Goal: Browse casually

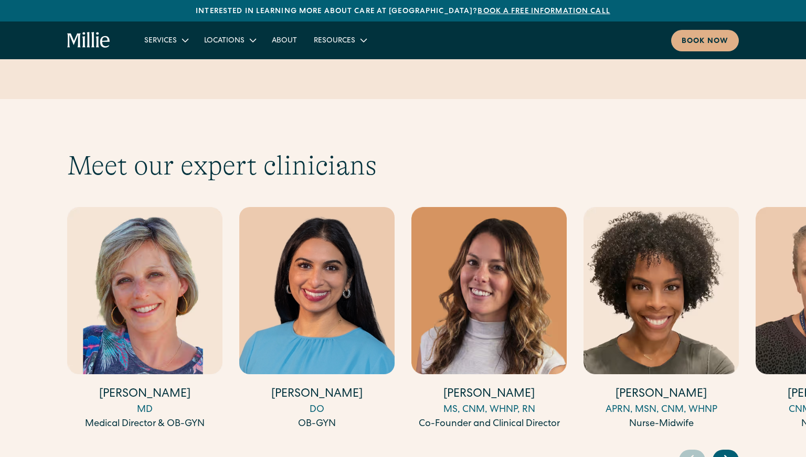
scroll to position [3159, 0]
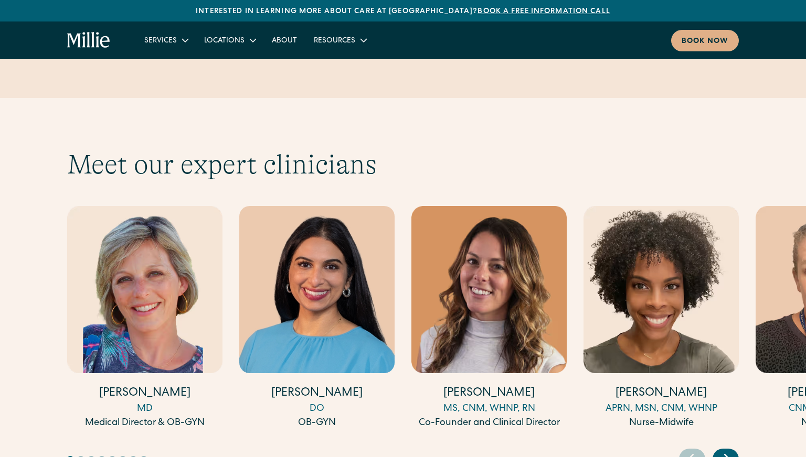
click at [727, 455] on icon "Next slide" at bounding box center [726, 459] width 4 height 8
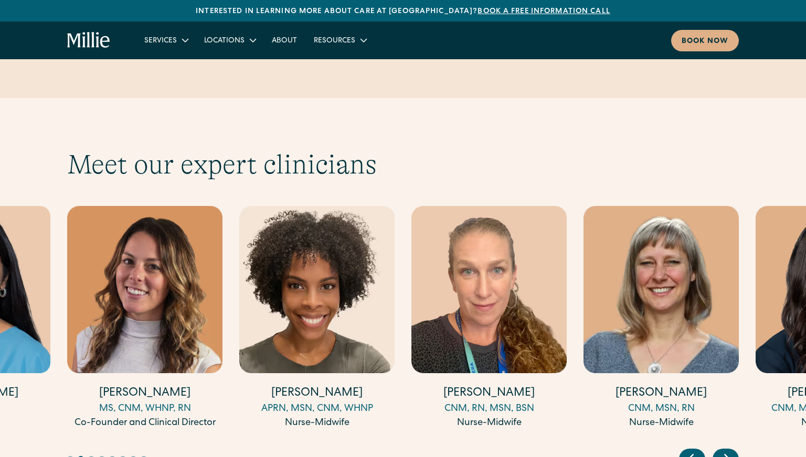
click at [727, 455] on icon "Next slide" at bounding box center [726, 459] width 4 height 8
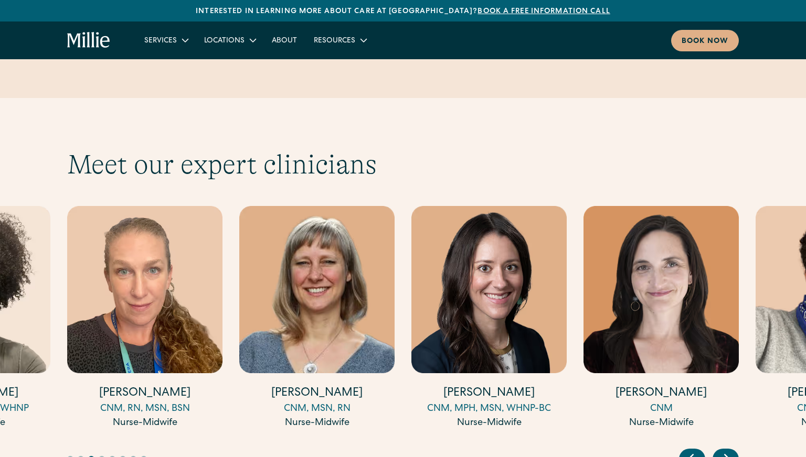
click at [727, 455] on icon "Next slide" at bounding box center [726, 459] width 4 height 8
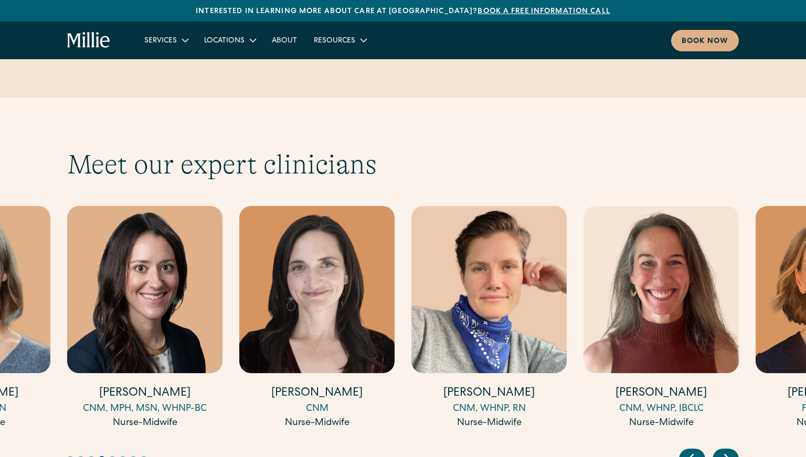
click at [727, 455] on icon "Next slide" at bounding box center [726, 459] width 4 height 8
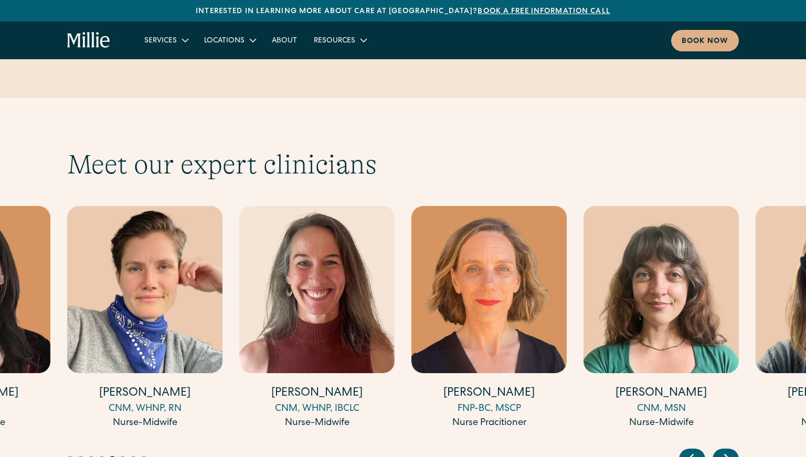
click at [727, 455] on icon "Next slide" at bounding box center [726, 459] width 4 height 8
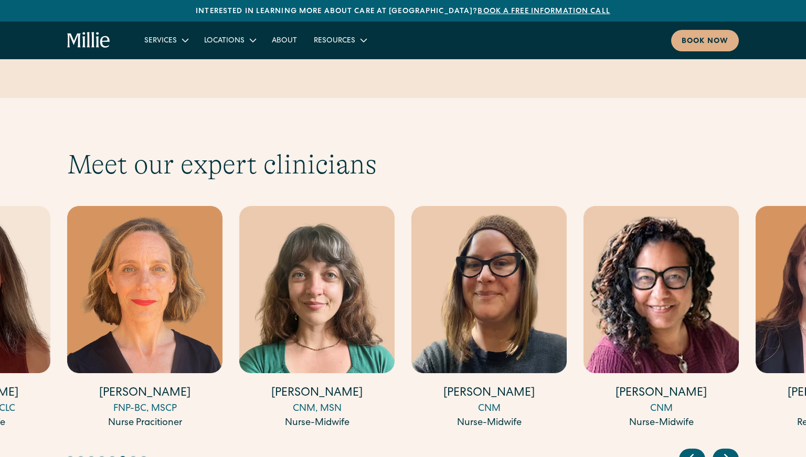
click at [727, 455] on icon "Next slide" at bounding box center [726, 459] width 4 height 8
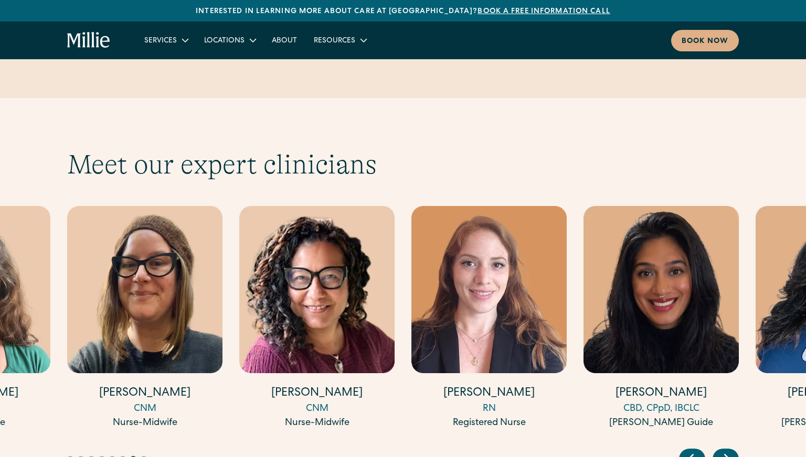
click at [727, 455] on icon "Next slide" at bounding box center [726, 459] width 4 height 8
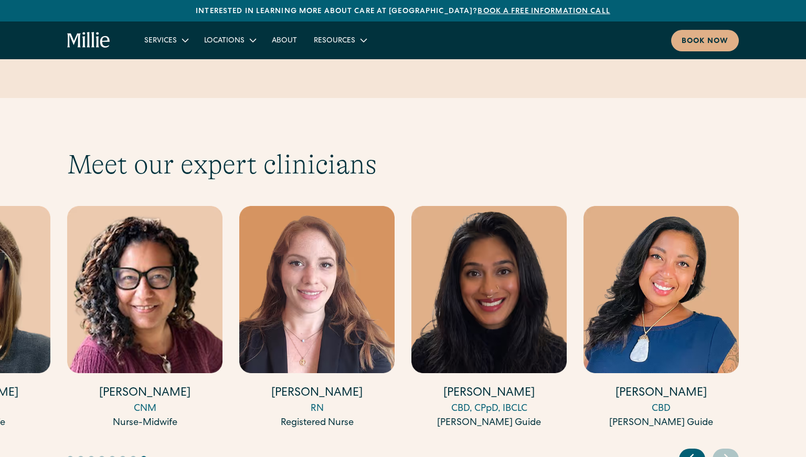
click at [727, 455] on icon "Next slide" at bounding box center [726, 459] width 4 height 8
click at [688, 451] on icon "Previous slide" at bounding box center [691, 459] width 16 height 16
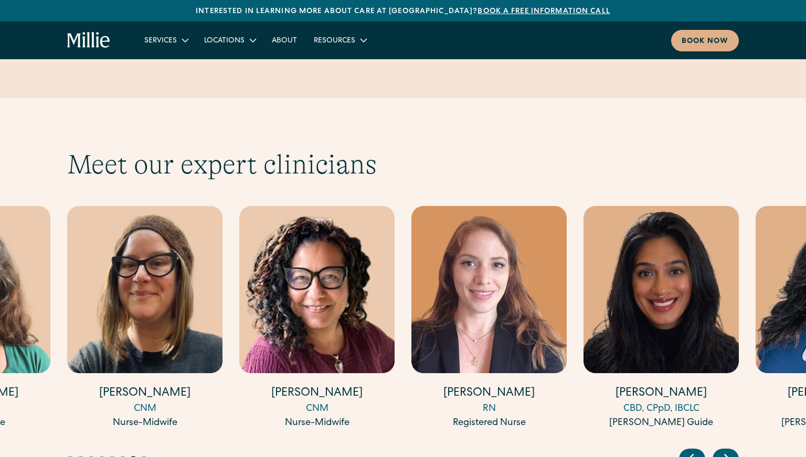
click at [688, 451] on icon "Previous slide" at bounding box center [691, 459] width 16 height 16
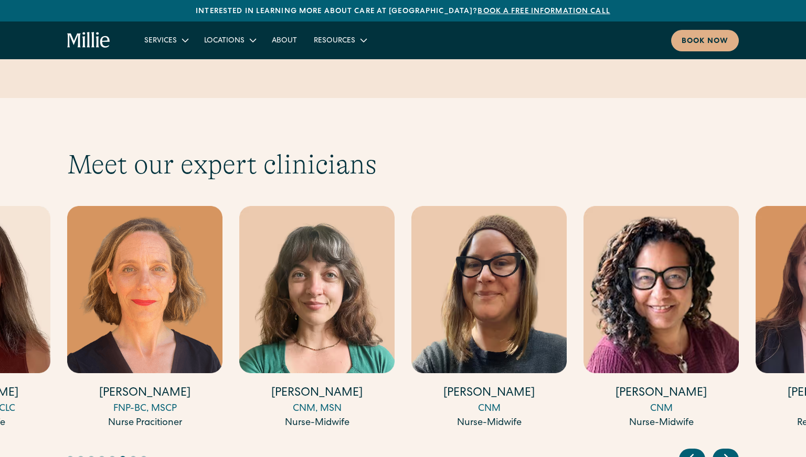
click at [688, 451] on icon "Previous slide" at bounding box center [691, 459] width 16 height 16
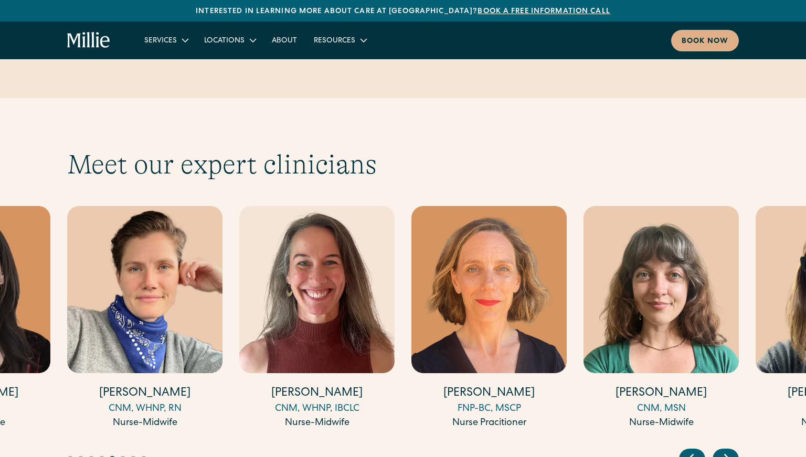
click at [689, 455] on icon "Previous slide" at bounding box center [691, 459] width 4 height 8
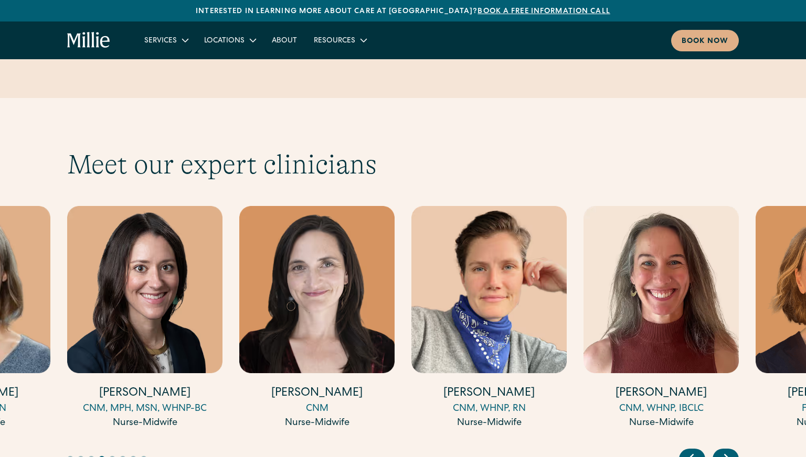
click at [689, 455] on icon "Previous slide" at bounding box center [691, 459] width 4 height 8
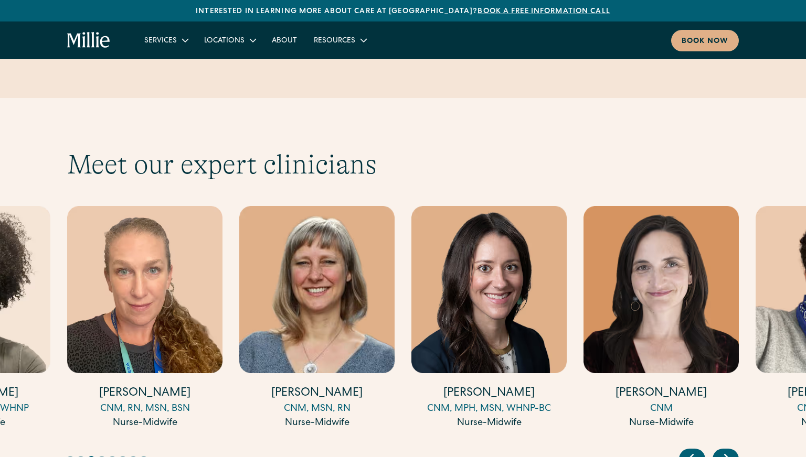
click at [689, 455] on icon "Previous slide" at bounding box center [691, 459] width 4 height 8
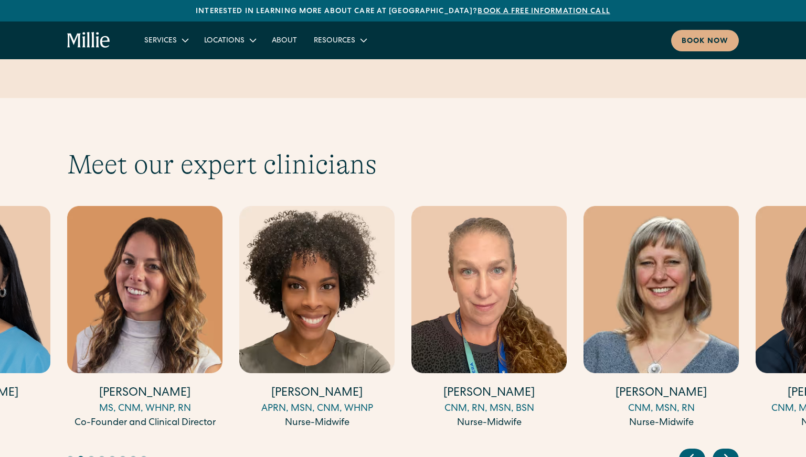
click at [689, 451] on icon "Previous slide" at bounding box center [691, 459] width 16 height 16
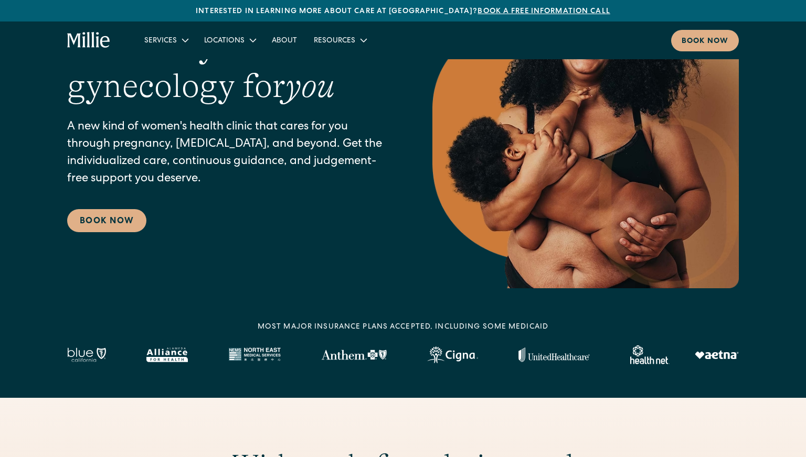
scroll to position [0, 0]
